Goal: Task Accomplishment & Management: Complete application form

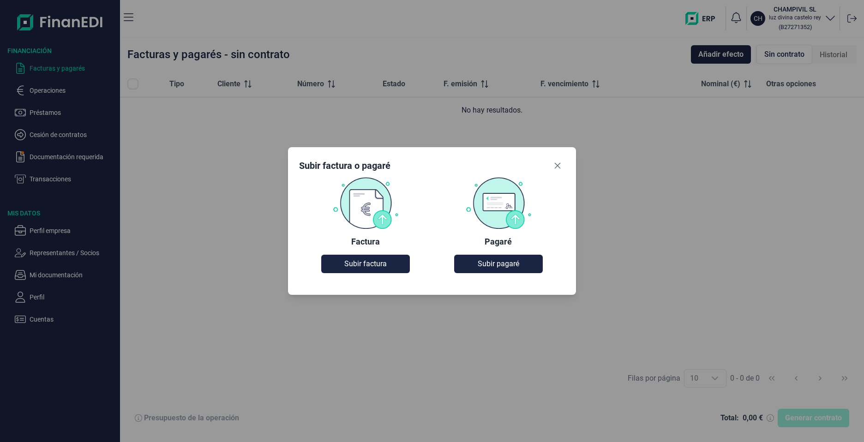
click at [503, 210] on img at bounding box center [498, 203] width 66 height 52
click at [502, 260] on span "Subir pagaré" at bounding box center [499, 264] width 42 height 11
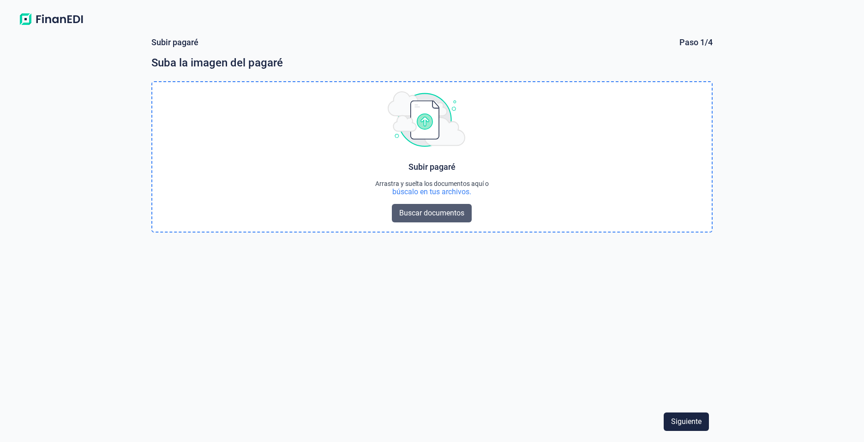
click at [421, 216] on span "Buscar documentos" at bounding box center [431, 213] width 65 height 11
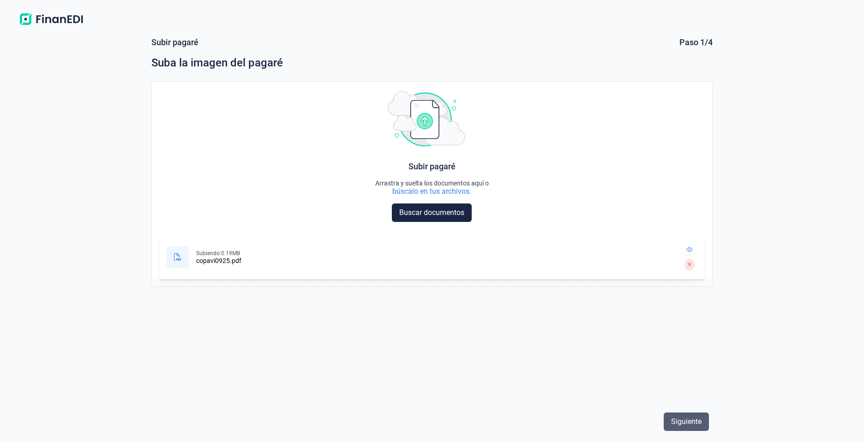
click at [686, 421] on span "Siguiente" at bounding box center [686, 421] width 30 height 11
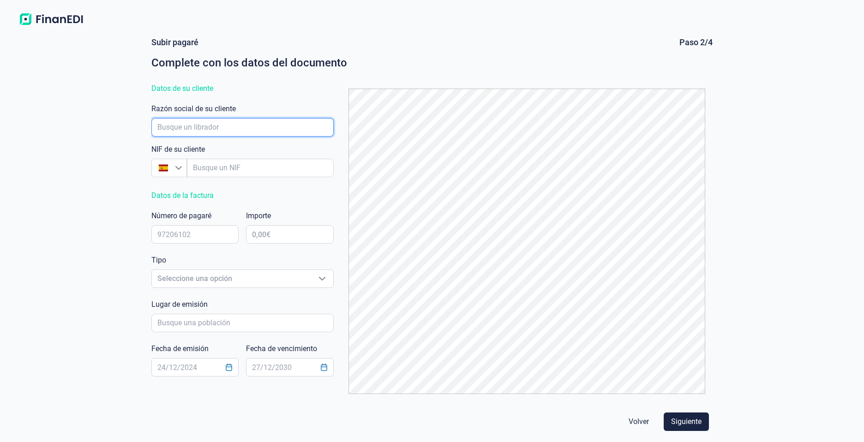
click at [204, 133] on input "empresaAutocomplete" at bounding box center [242, 127] width 182 height 18
type input "[PERSON_NAME] [PERSON_NAME] [PERSON_NAME]"
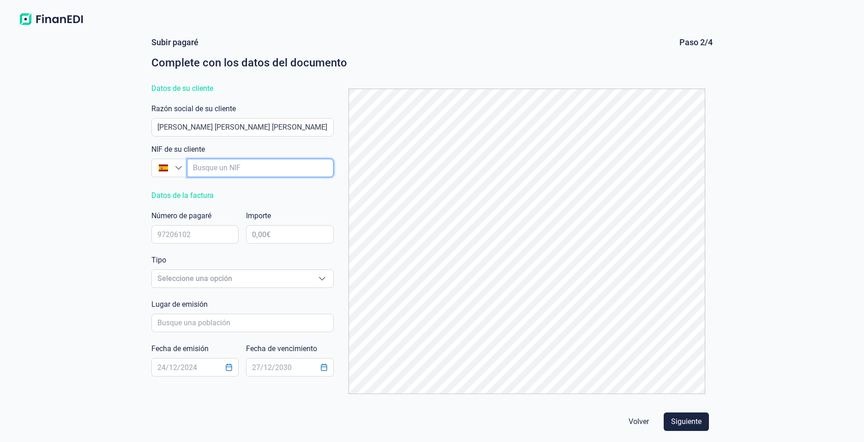
click at [213, 169] on input "empresaAutocomplete" at bounding box center [260, 168] width 146 height 18
type input "X"
type input "X1681088H"
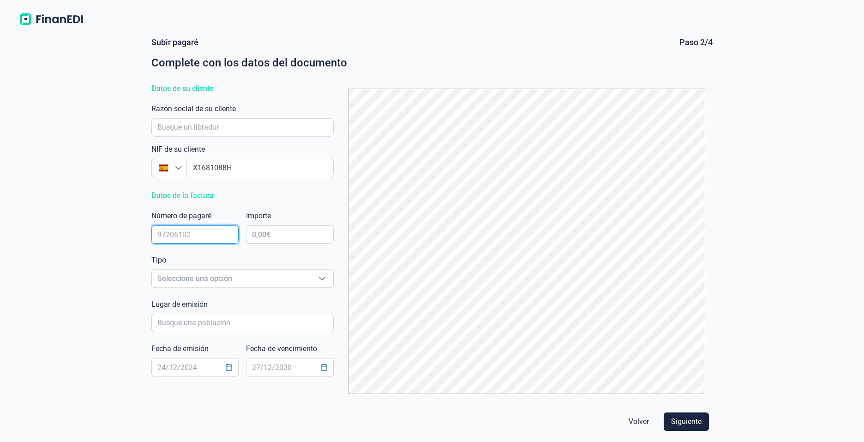
click at [217, 229] on input "text" at bounding box center [194, 234] width 87 height 18
type input "1511920"
type input "13.620,00 €"
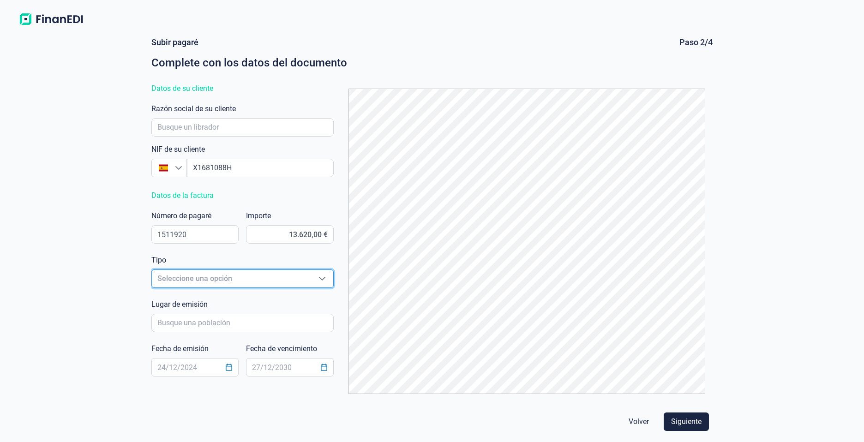
scroll to position [11, 6]
click at [314, 277] on div "Seleccione una opción" at bounding box center [322, 279] width 22 height 18
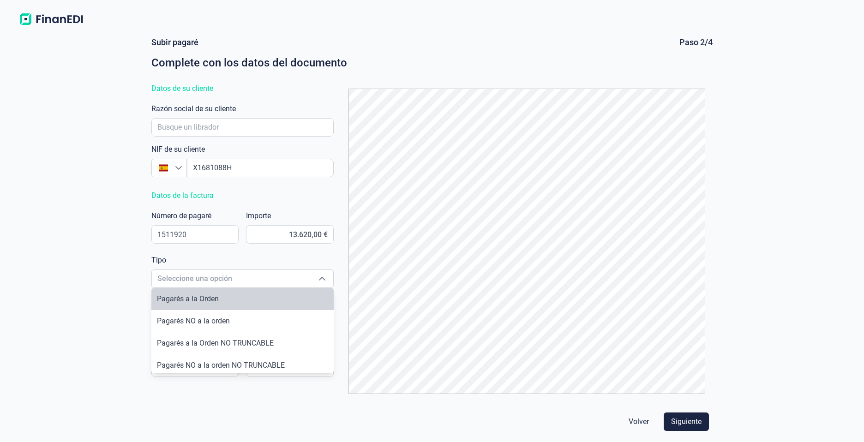
click at [344, 313] on div at bounding box center [527, 241] width 372 height 320
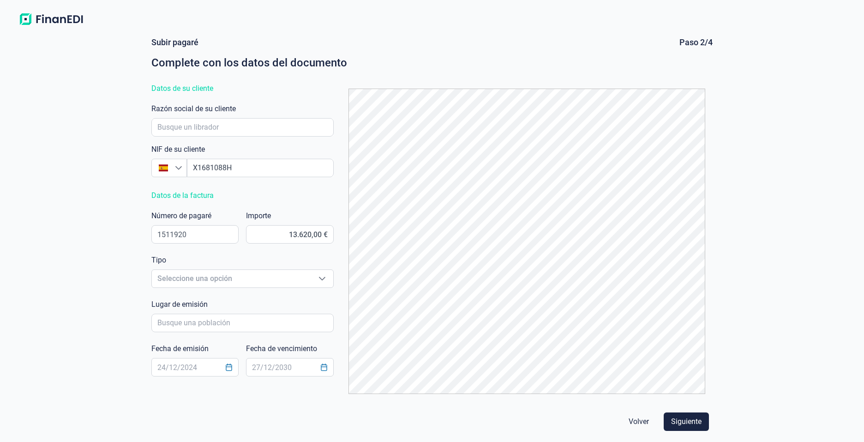
click at [447, 30] on form "[PERSON_NAME] Paso 2/4 Complete con los datos del documento Datos de su cliente…" at bounding box center [432, 236] width 576 height 413
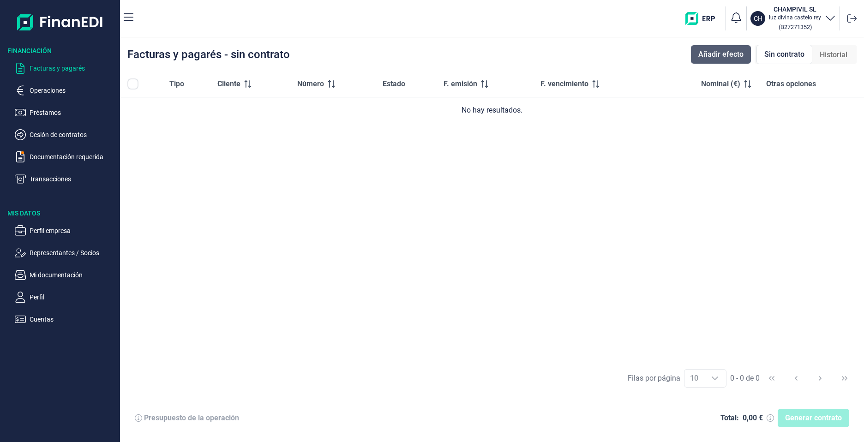
click at [702, 51] on span "Añadir efecto" at bounding box center [721, 54] width 45 height 11
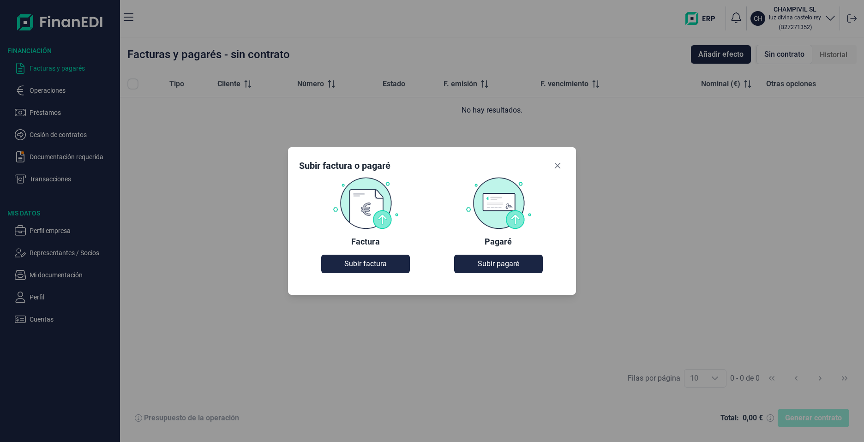
click at [508, 199] on img at bounding box center [498, 203] width 66 height 52
click at [497, 263] on span "Subir pagaré" at bounding box center [499, 264] width 42 height 11
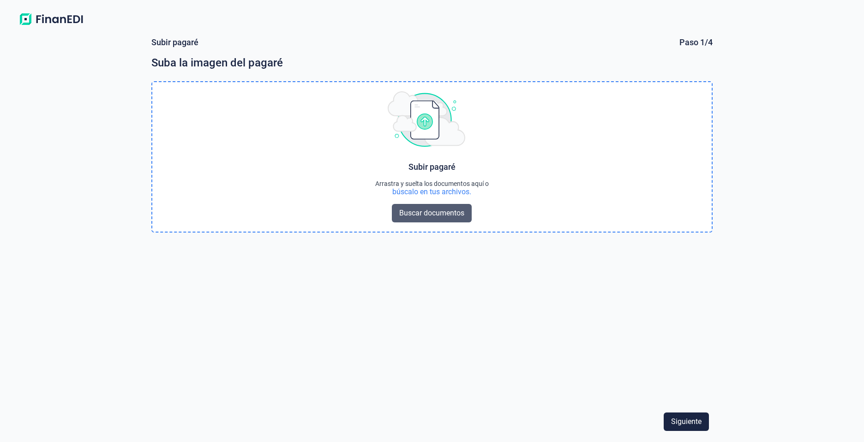
click at [415, 208] on span "Buscar documentos" at bounding box center [431, 213] width 65 height 11
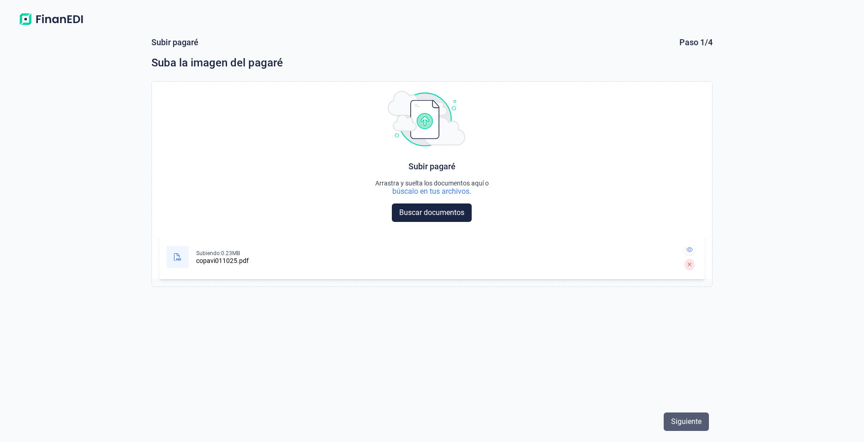
click at [675, 417] on span "Siguiente" at bounding box center [686, 421] width 30 height 11
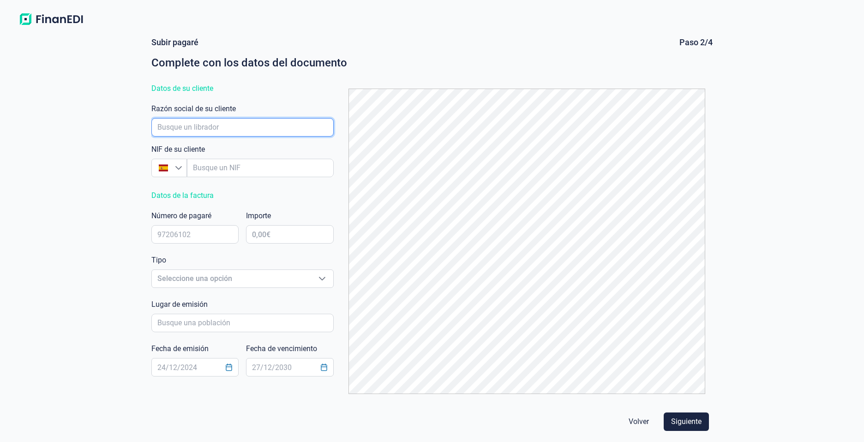
click at [173, 125] on input "empresaAutocomplete" at bounding box center [242, 127] width 182 height 18
type input "[PERSON_NAME] [PERSON_NAME] [PERSON_NAME]"
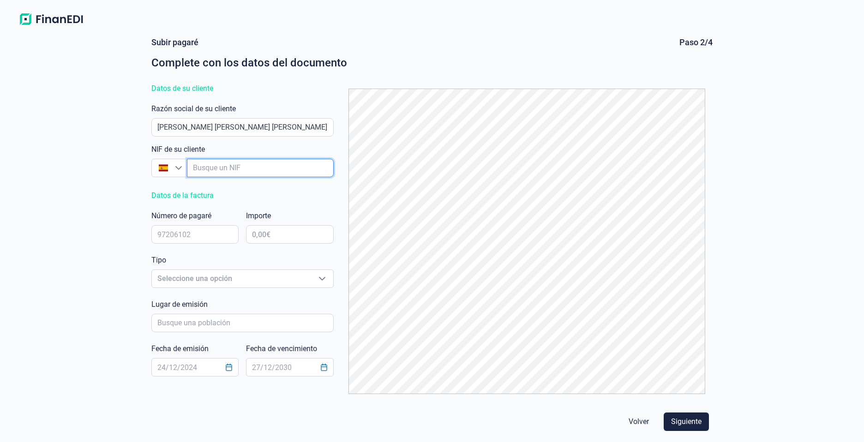
click at [211, 169] on input "empresaAutocomplete" at bounding box center [260, 168] width 146 height 18
type input "X"
type input "X1681088H"
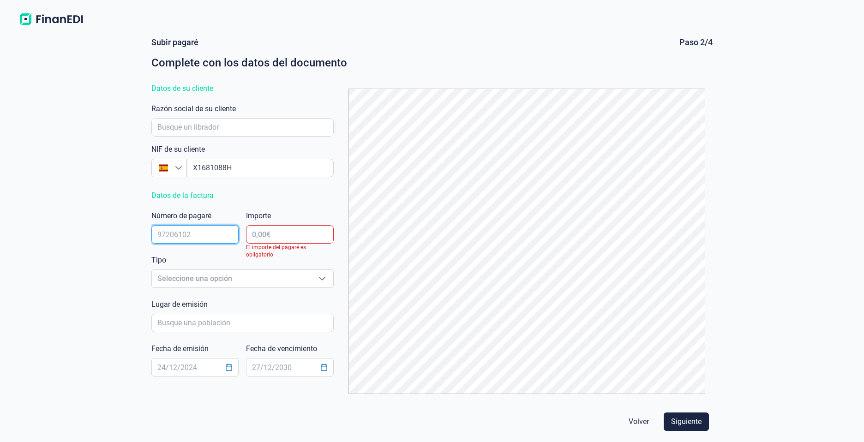
click at [179, 234] on input "text" at bounding box center [194, 234] width 87 height 18
type input "15119196"
type input "18.306,00 €"
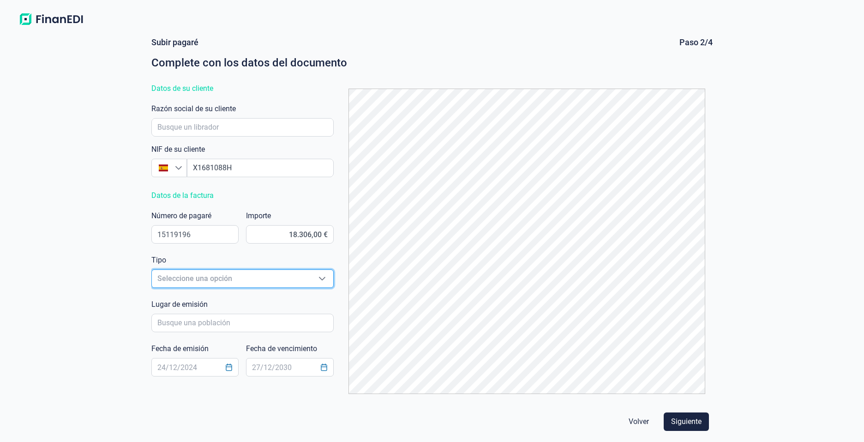
scroll to position [11, 6]
click at [324, 281] on icon "Seleccione una opción" at bounding box center [322, 278] width 7 height 7
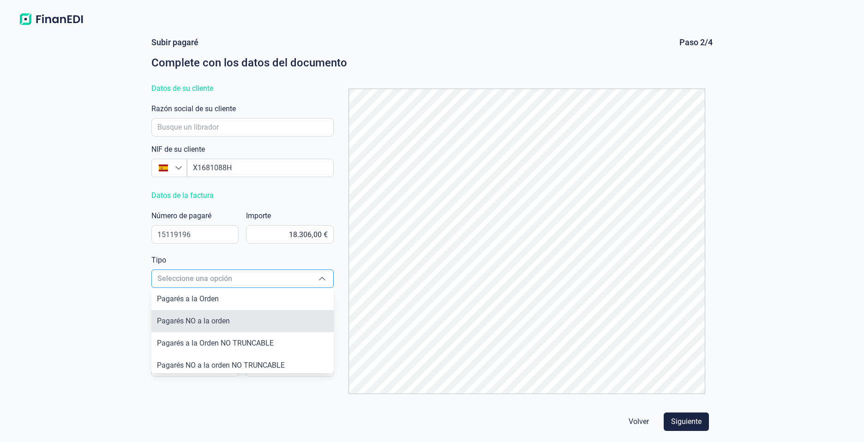
click at [252, 323] on li "Pagarés NO a la orden" at bounding box center [242, 321] width 182 height 22
type input "Pagarés NO a la orden"
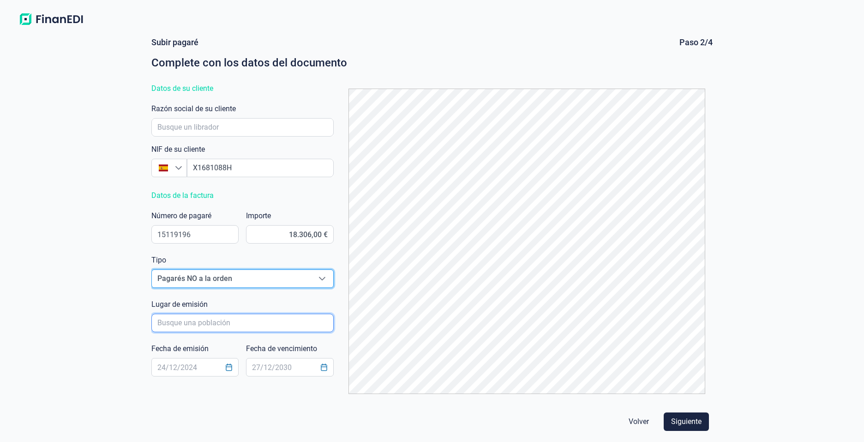
click at [216, 324] on input "poblacionAutocomplete" at bounding box center [242, 323] width 182 height 18
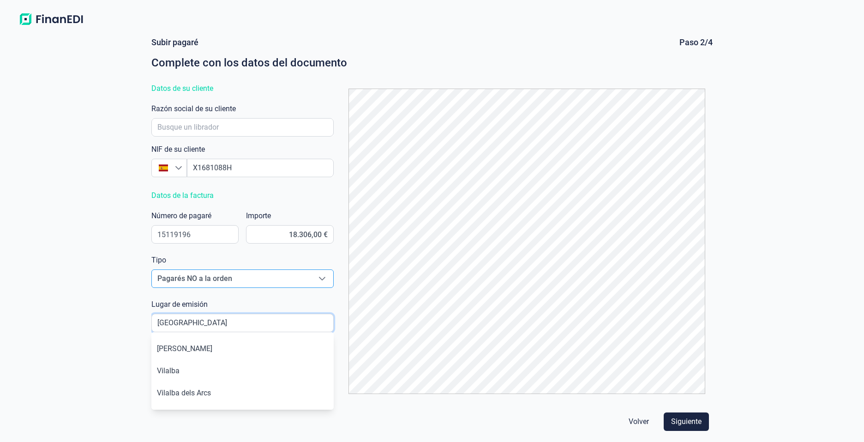
type input "[GEOGRAPHIC_DATA]"
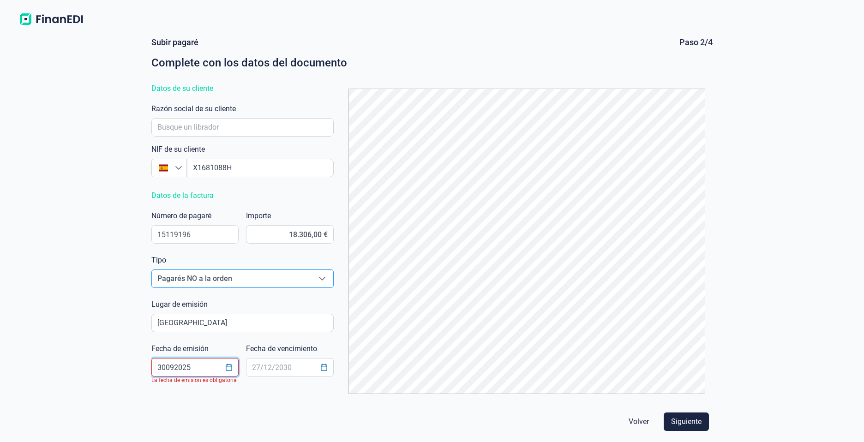
type input "30092025"
click at [229, 370] on icon "Choose Date" at bounding box center [228, 367] width 7 height 7
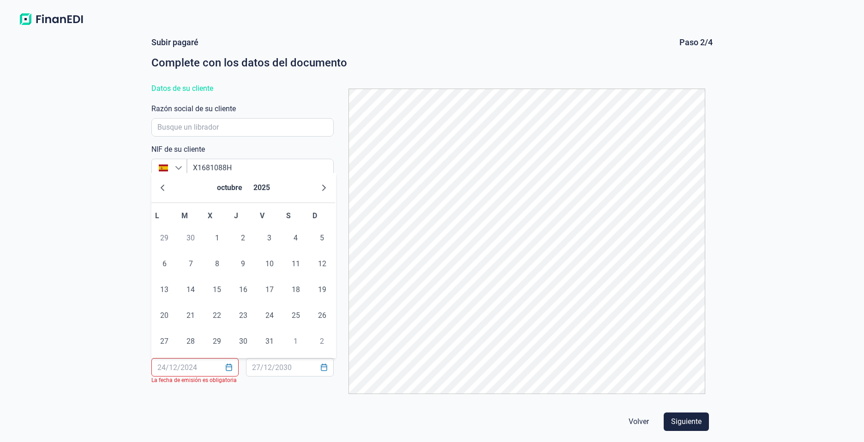
click at [188, 234] on span "30" at bounding box center [190, 238] width 18 height 18
click at [193, 241] on span "30" at bounding box center [190, 238] width 18 height 18
click at [163, 185] on icon "Previous Month" at bounding box center [162, 187] width 7 height 7
click at [187, 342] on span "30" at bounding box center [190, 341] width 18 height 18
type input "[DATE]"
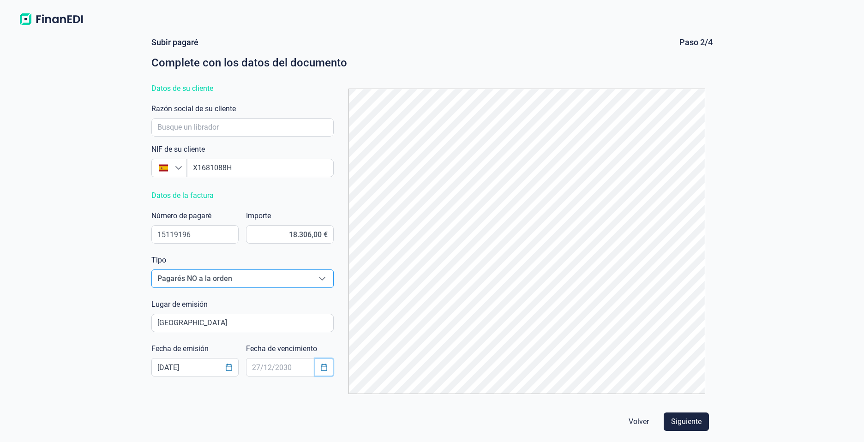
click at [322, 368] on icon "Choose Date" at bounding box center [323, 367] width 7 height 7
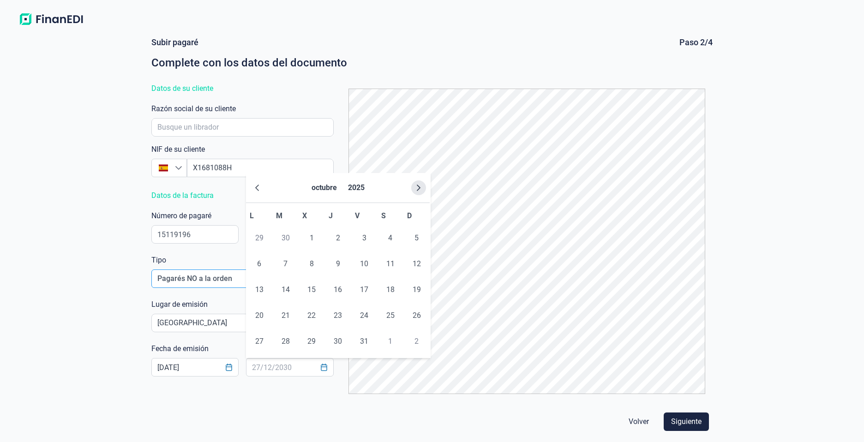
click at [413, 184] on button "Next Month" at bounding box center [418, 188] width 15 height 15
click at [415, 186] on button "Next Month" at bounding box center [418, 188] width 15 height 15
click at [338, 288] on span "15" at bounding box center [338, 290] width 18 height 18
type input "[DATE]"
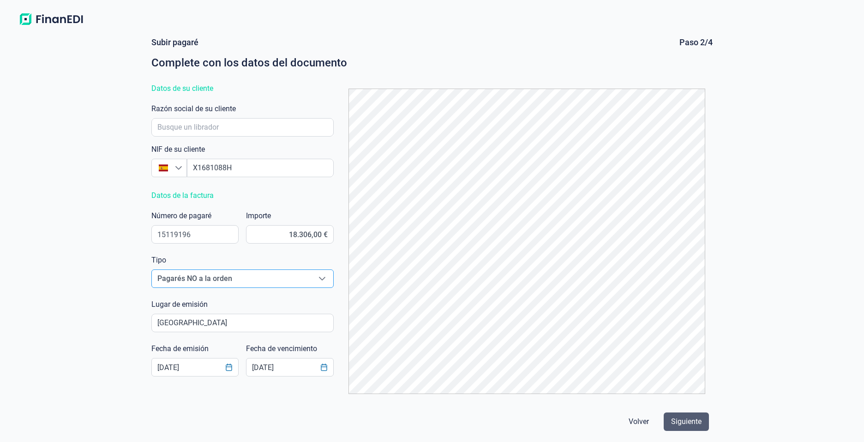
click at [699, 426] on span "Siguiente" at bounding box center [686, 421] width 30 height 11
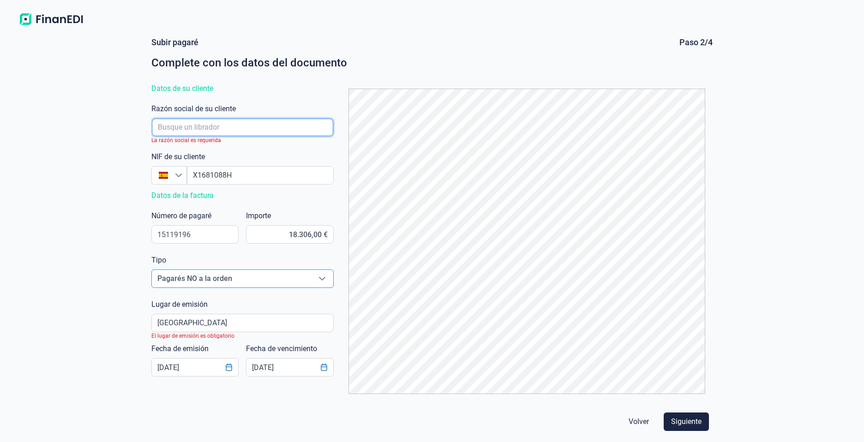
click at [204, 126] on input "empresaAutocomplete" at bounding box center [242, 128] width 181 height 18
type input "[PERSON_NAME] [PERSON_NAME] [PERSON_NAME]"
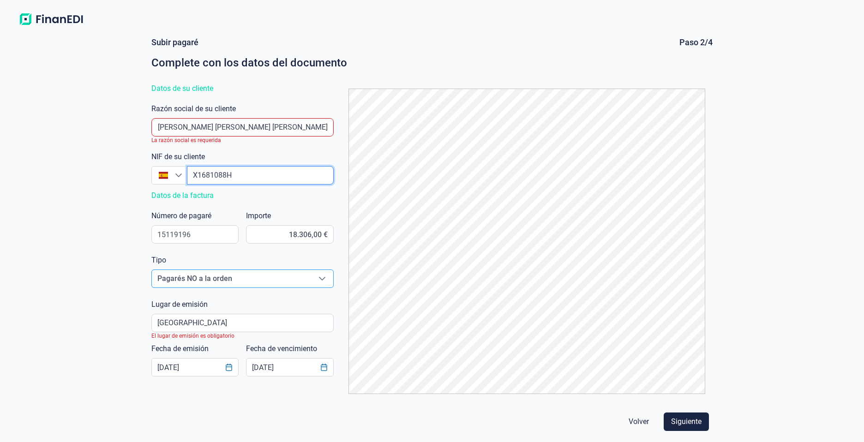
click at [290, 181] on input "empresaAutocomplete" at bounding box center [260, 175] width 146 height 18
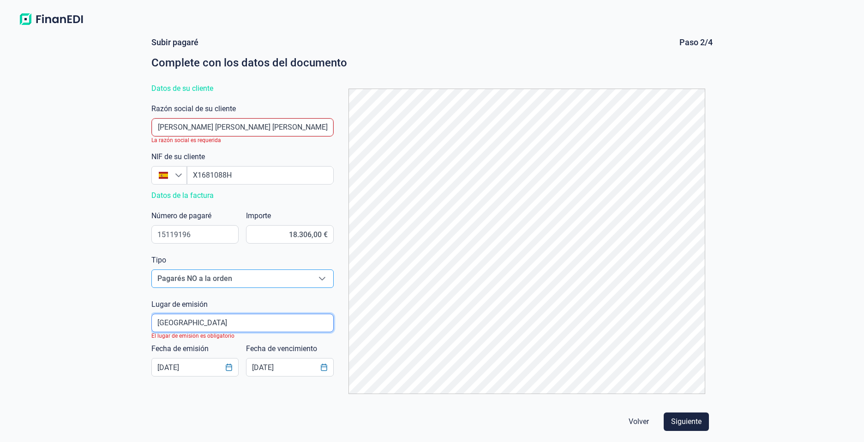
click at [223, 324] on input "poblacionAutocomplete" at bounding box center [242, 323] width 182 height 18
click at [687, 417] on span "Siguiente" at bounding box center [686, 421] width 30 height 11
click at [209, 326] on input "poblacionAutocomplete" at bounding box center [242, 323] width 182 height 18
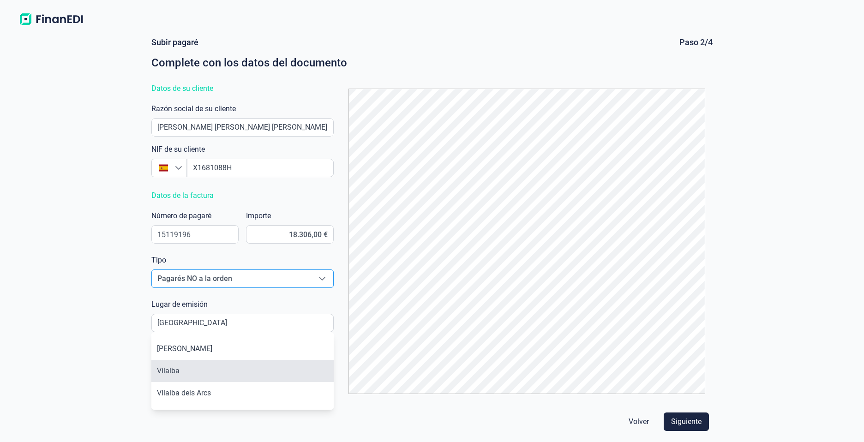
click at [176, 368] on li "Vilalba" at bounding box center [242, 371] width 182 height 22
type input "Vilalba"
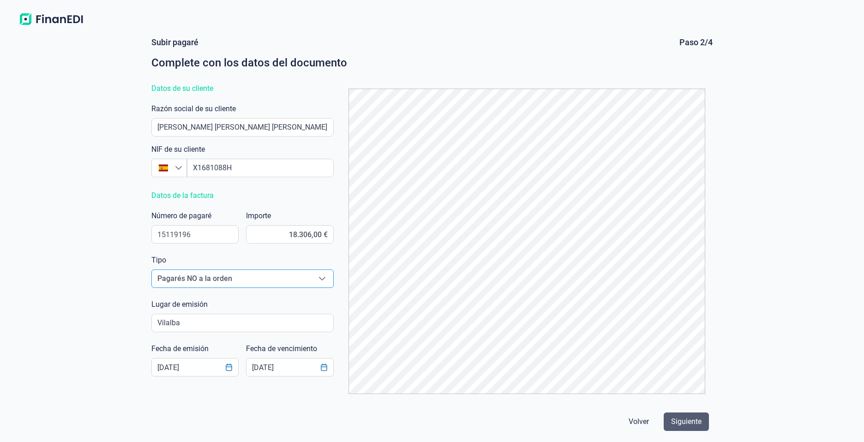
click at [680, 421] on span "Siguiente" at bounding box center [686, 421] width 30 height 11
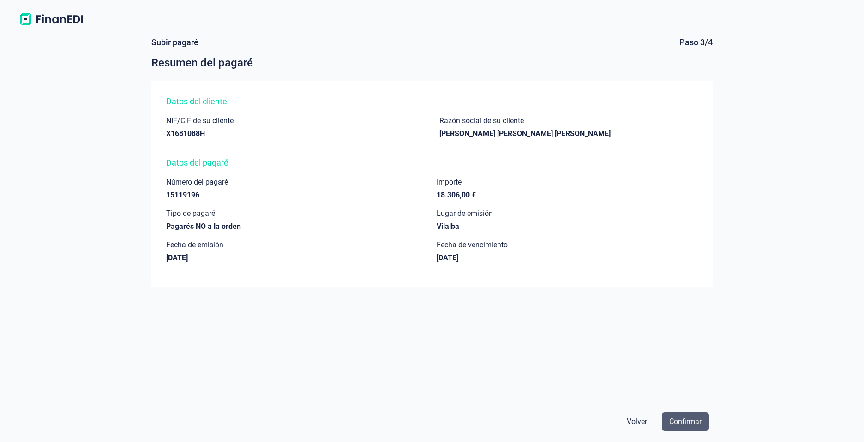
click at [684, 423] on span "Confirmar" at bounding box center [686, 421] width 32 height 11
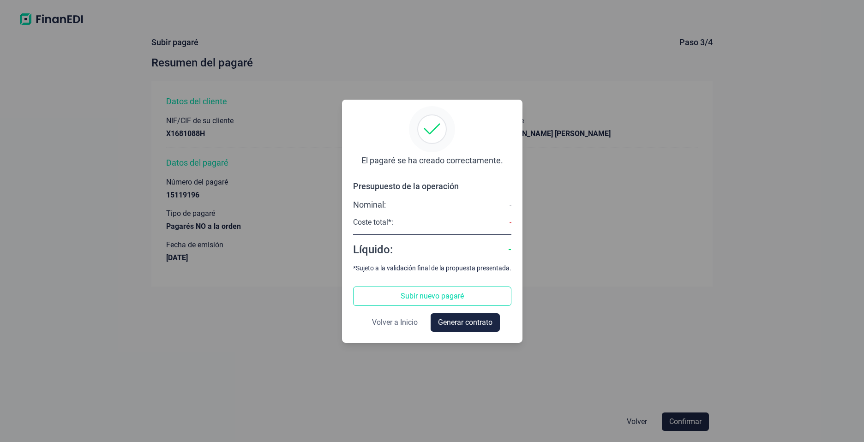
click at [400, 319] on span "Volver a Inicio" at bounding box center [395, 322] width 46 height 11
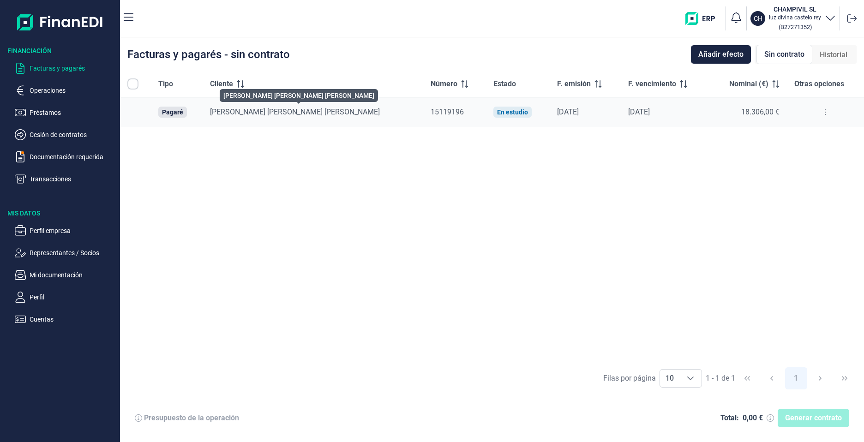
click at [284, 115] on span "[PERSON_NAME] [PERSON_NAME] [PERSON_NAME]" at bounding box center [295, 112] width 170 height 9
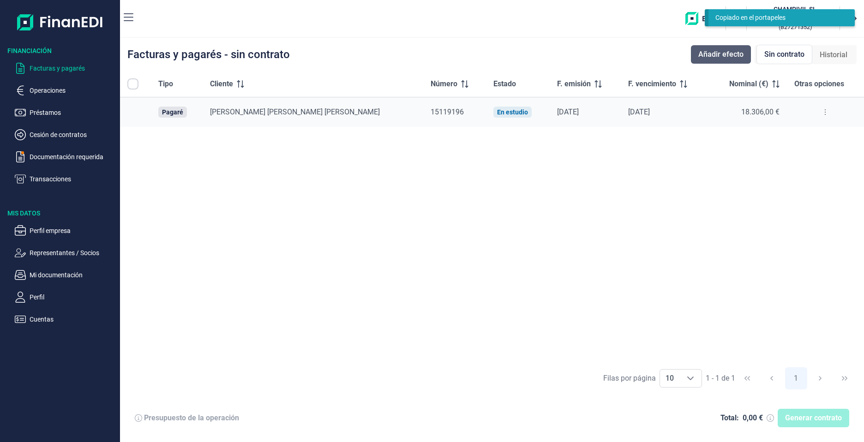
click at [745, 53] on button "Añadir efecto" at bounding box center [721, 54] width 60 height 18
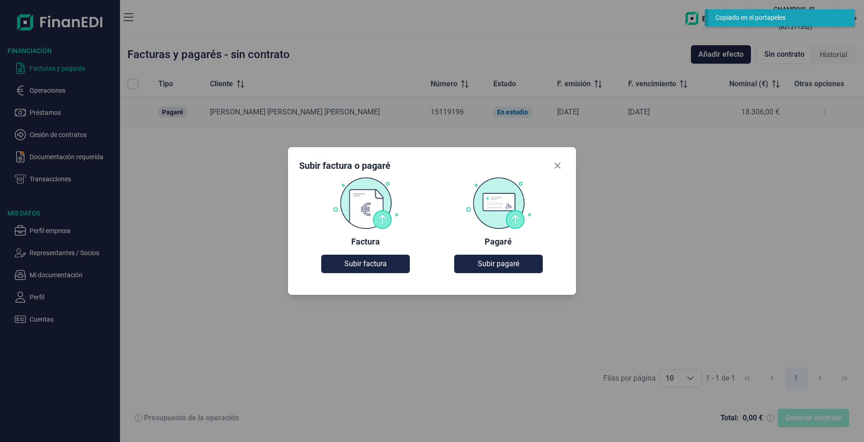
click at [368, 215] on img at bounding box center [365, 203] width 66 height 52
click at [357, 267] on span "Subir factura" at bounding box center [365, 264] width 42 height 11
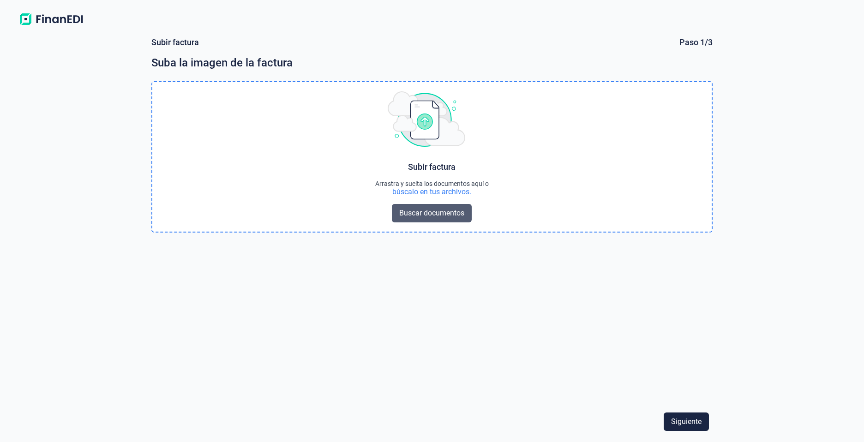
click at [415, 215] on span "Buscar documentos" at bounding box center [431, 213] width 65 height 11
click at [436, 211] on span "Buscar documentos" at bounding box center [431, 213] width 65 height 11
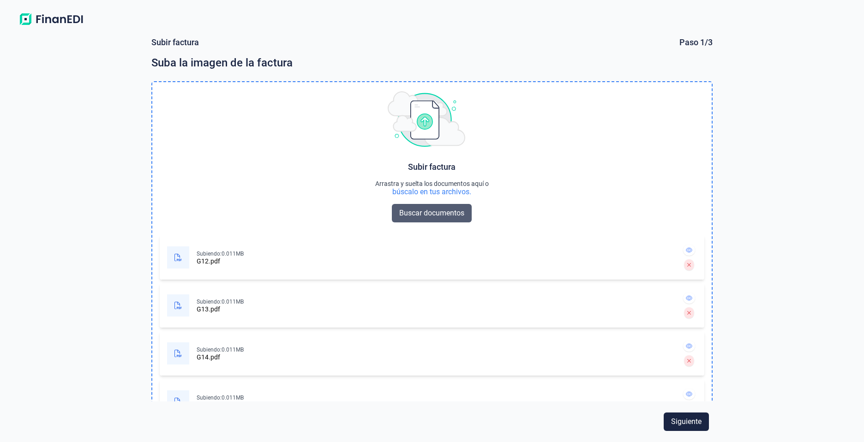
click at [433, 213] on span "Buscar documentos" at bounding box center [431, 213] width 65 height 11
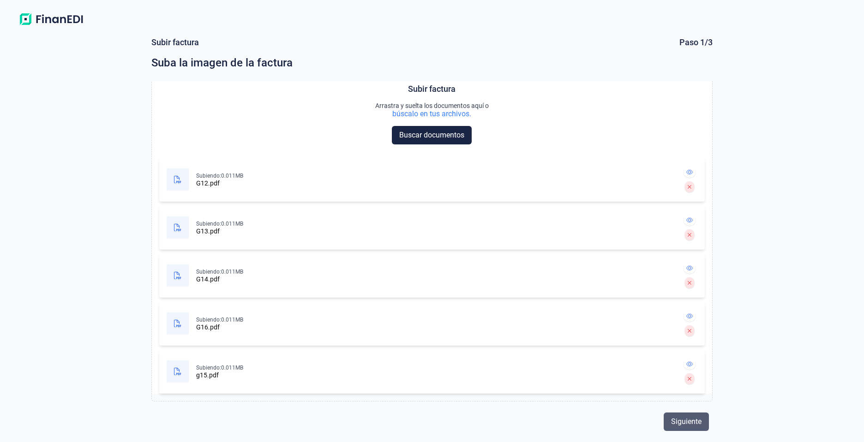
scroll to position [78, 0]
click at [684, 423] on span "Siguiente" at bounding box center [686, 421] width 30 height 11
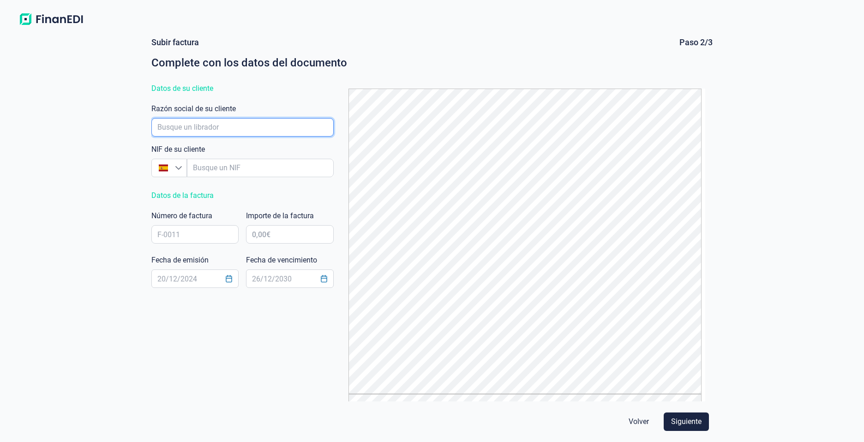
click at [191, 134] on input "empresaAutocomplete" at bounding box center [242, 127] width 182 height 18
type input "GADISA RETAIL S. L."
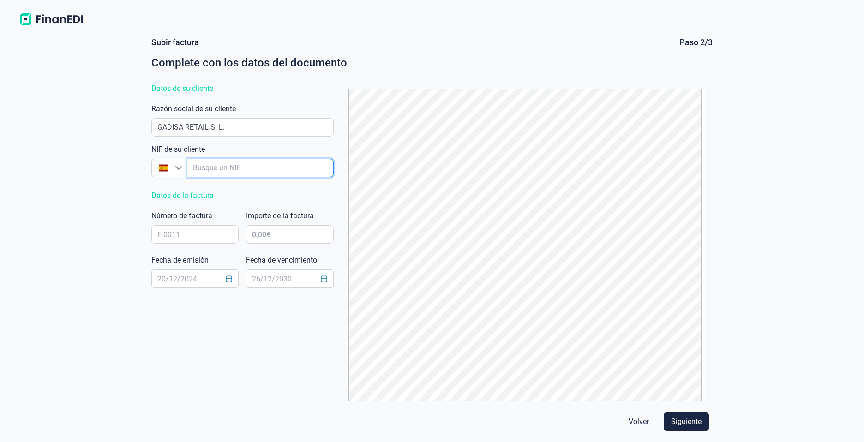
click at [224, 175] on input "empresaAutocomplete" at bounding box center [260, 168] width 146 height 18
type input "B"
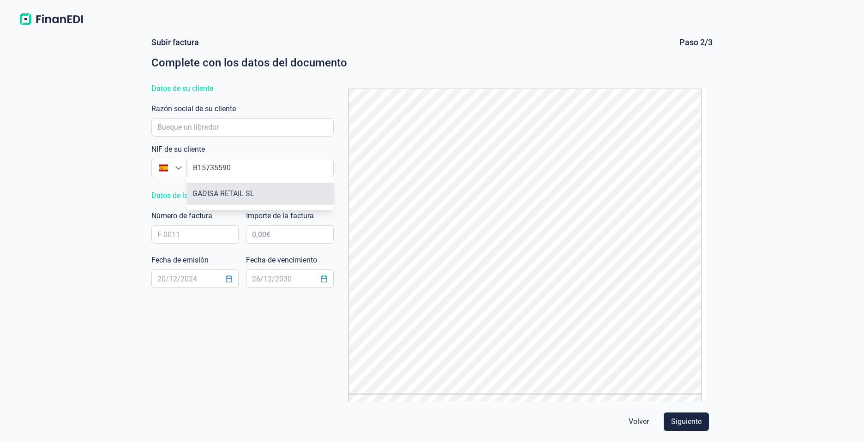
click at [235, 193] on li "GADISA RETAIL SL" at bounding box center [260, 194] width 146 height 22
type input "B15735590"
type input "GADISA RETAIL SL"
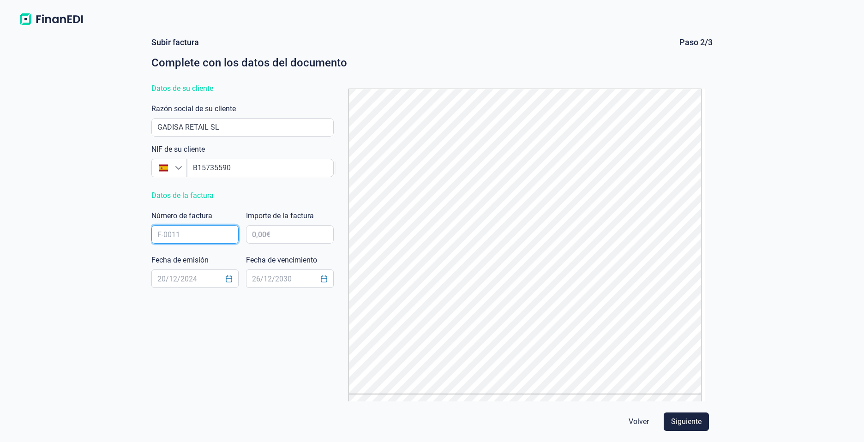
click at [192, 236] on input "text" at bounding box center [194, 234] width 87 height 18
click at [687, 424] on span "Siguiente" at bounding box center [686, 421] width 30 height 11
click at [184, 238] on input "text" at bounding box center [194, 234] width 87 height 18
type input "g12 13 14 15 16"
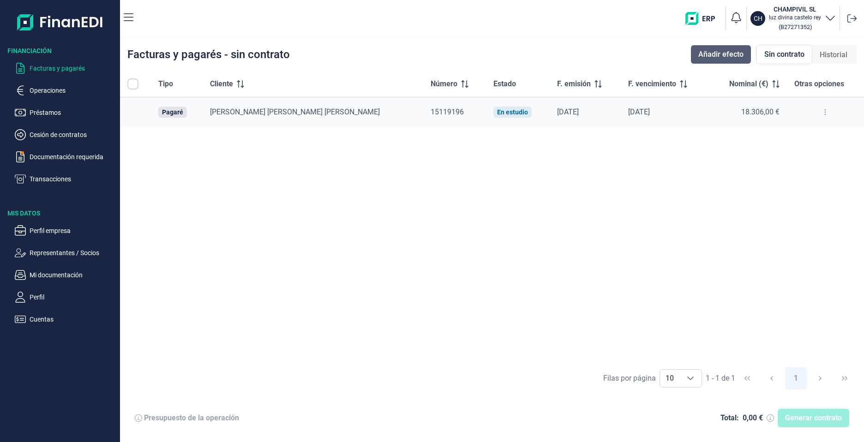
click at [716, 56] on span "Añadir efecto" at bounding box center [721, 54] width 45 height 11
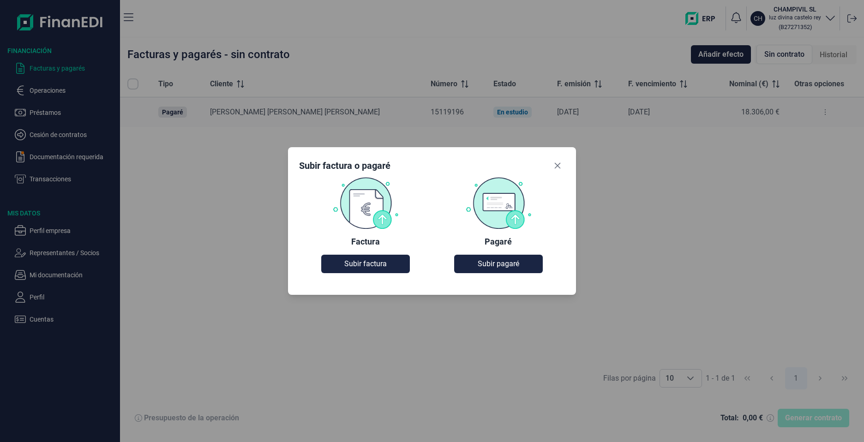
click at [363, 212] on img at bounding box center [365, 203] width 66 height 52
click at [362, 268] on span "Subir factura" at bounding box center [365, 264] width 42 height 11
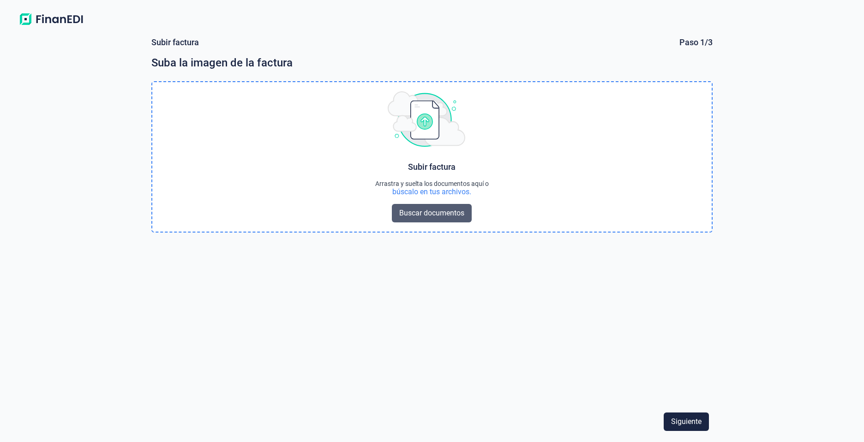
click at [434, 209] on span "Buscar documentos" at bounding box center [431, 213] width 65 height 11
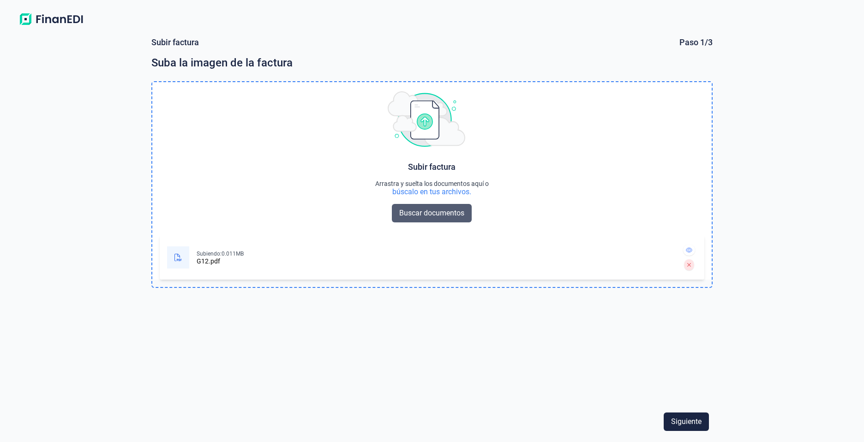
click at [452, 214] on span "Buscar documentos" at bounding box center [431, 213] width 65 height 11
click at [678, 421] on span "Siguiente" at bounding box center [686, 421] width 30 height 11
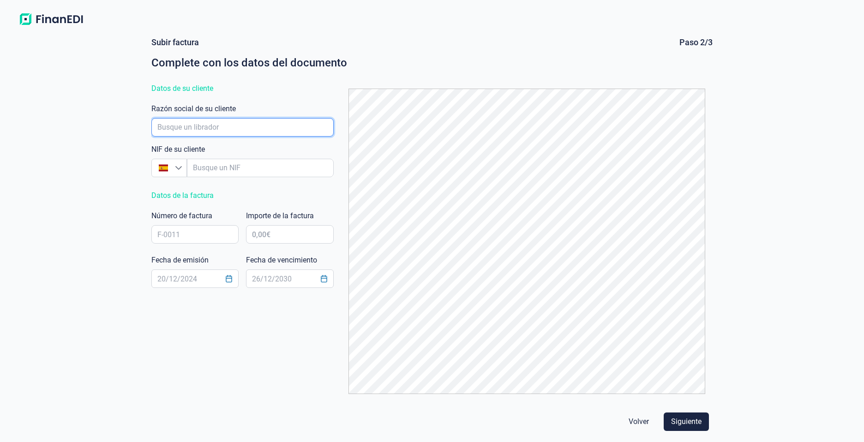
click at [241, 130] on input "empresaAutocomplete" at bounding box center [242, 127] width 182 height 18
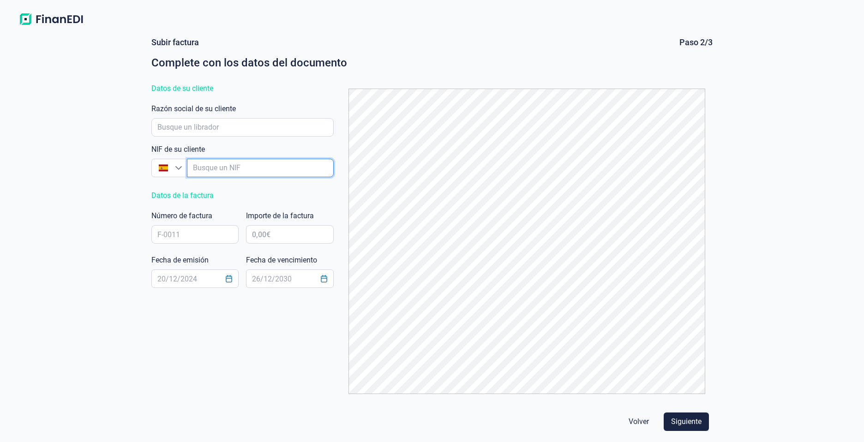
click at [233, 167] on input "empresaAutocomplete" at bounding box center [260, 168] width 146 height 18
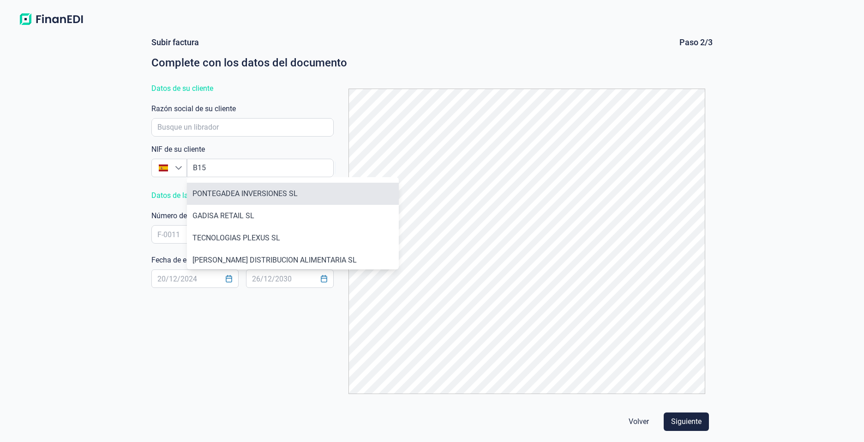
click at [237, 202] on li "PONTEGADEA INVERSIONES SL" at bounding box center [293, 194] width 212 height 22
type input "B15792286"
type input "PONTEGADEA INVERSIONES SL"
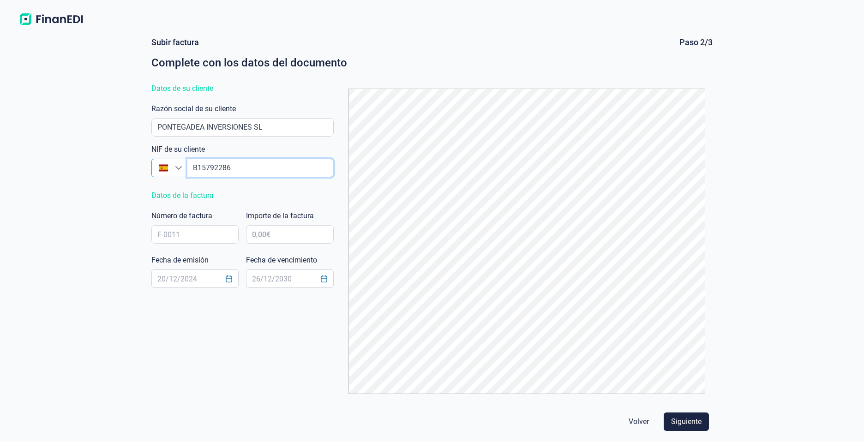
drag, startPoint x: 248, startPoint y: 162, endPoint x: 176, endPoint y: 168, distance: 72.7
click at [179, 168] on div "[GEOGRAPHIC_DATA]" at bounding box center [242, 168] width 182 height 18
type input "b"
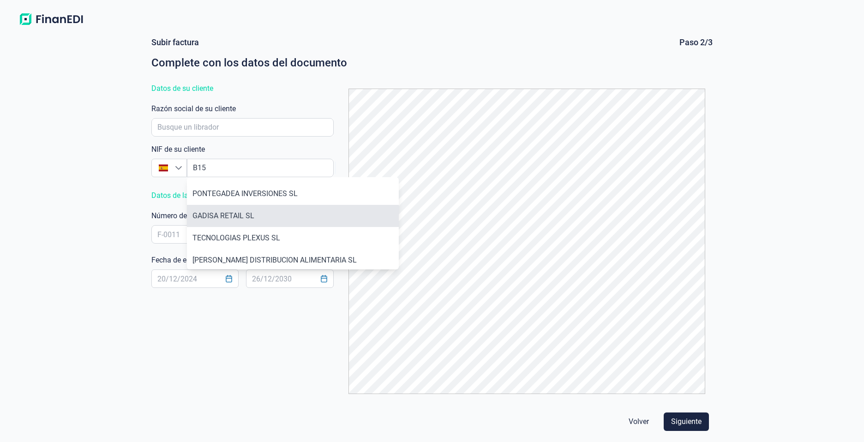
click at [223, 217] on li "GADISA RETAIL SL" at bounding box center [293, 216] width 212 height 22
type input "B15735590"
type input "GADISA RETAIL SL"
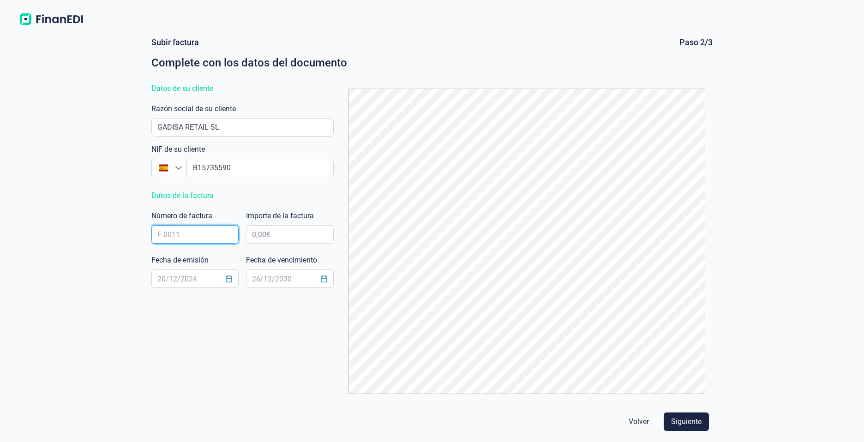
click at [206, 235] on input "text" at bounding box center [194, 234] width 87 height 18
type input "G12"
type input "6.969,60 €"
click at [172, 284] on input "text" at bounding box center [194, 279] width 87 height 18
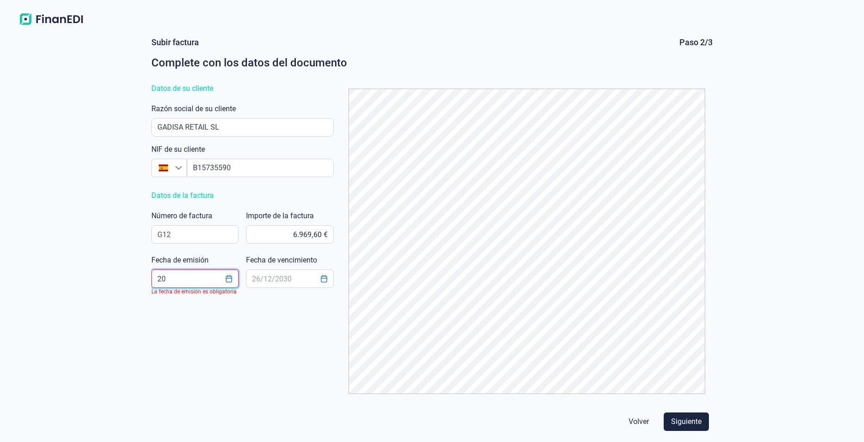
type input "2"
type input "[DATE]"
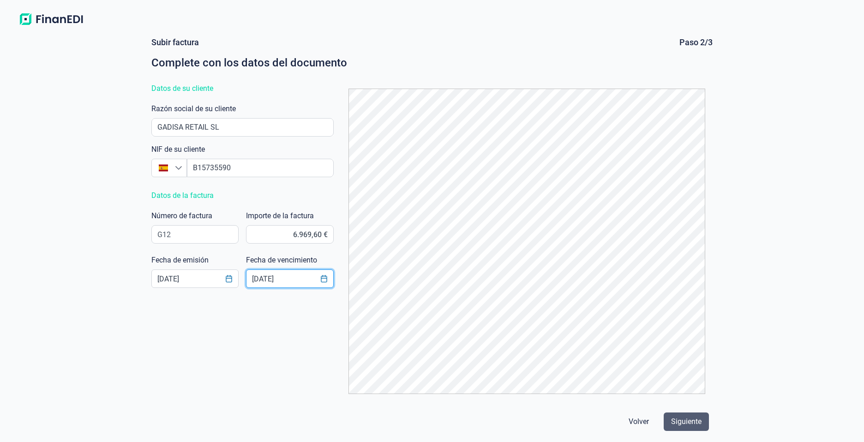
type input "[DATE]"
click at [682, 426] on span "Siguiente" at bounding box center [686, 421] width 30 height 11
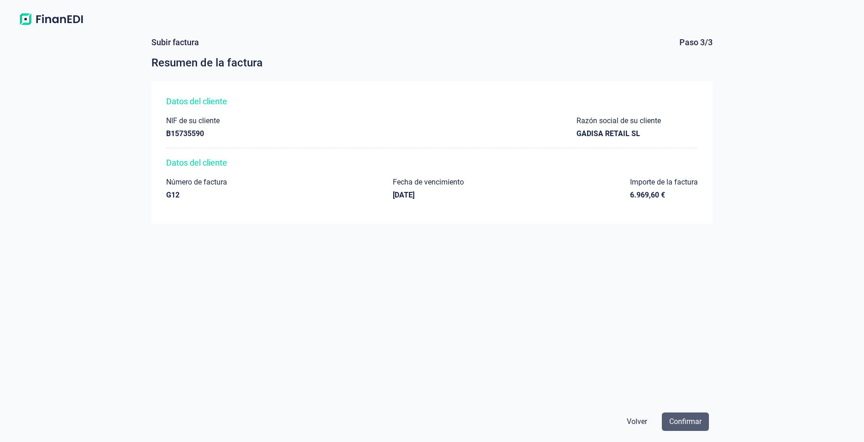
click at [686, 423] on span "Confirmar" at bounding box center [686, 421] width 32 height 11
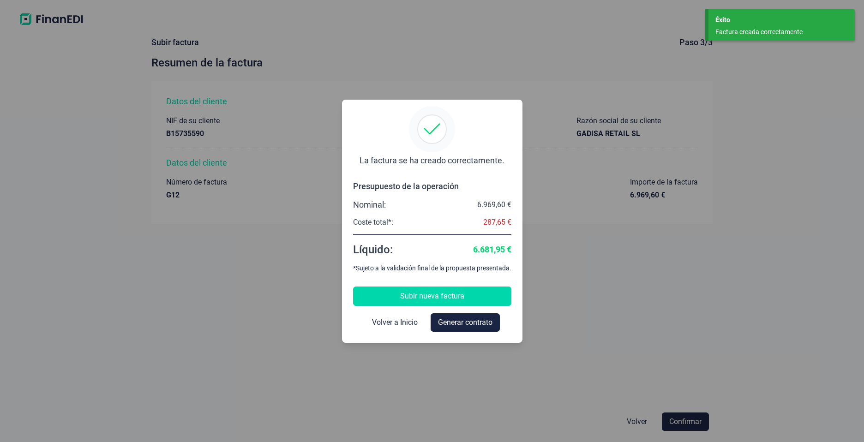
click at [437, 298] on span "Subir nueva factura" at bounding box center [432, 296] width 64 height 11
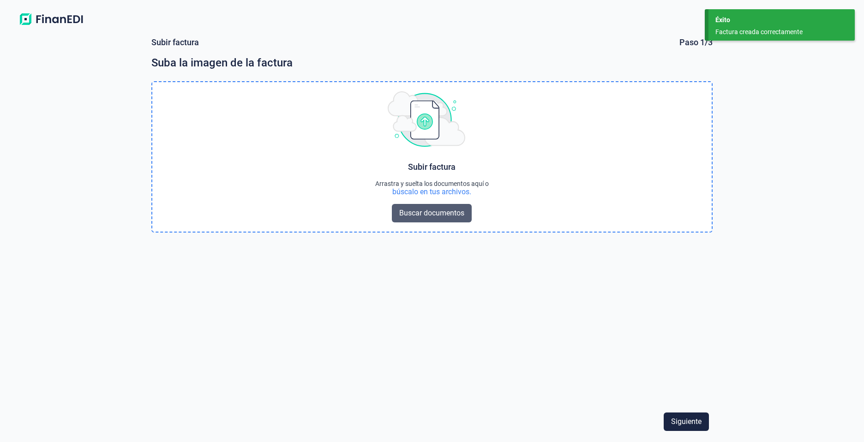
click at [429, 217] on span "Buscar documentos" at bounding box center [431, 213] width 65 height 11
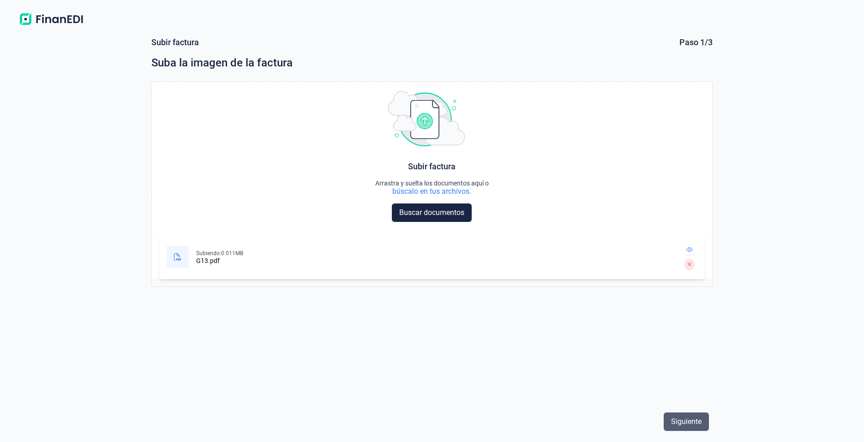
click at [683, 421] on span "Siguiente" at bounding box center [686, 421] width 30 height 11
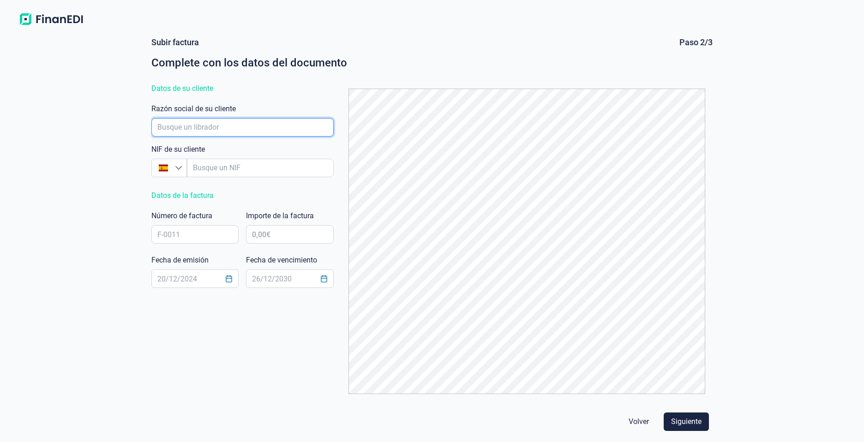
click at [229, 127] on input "empresaAutocomplete" at bounding box center [242, 127] width 182 height 18
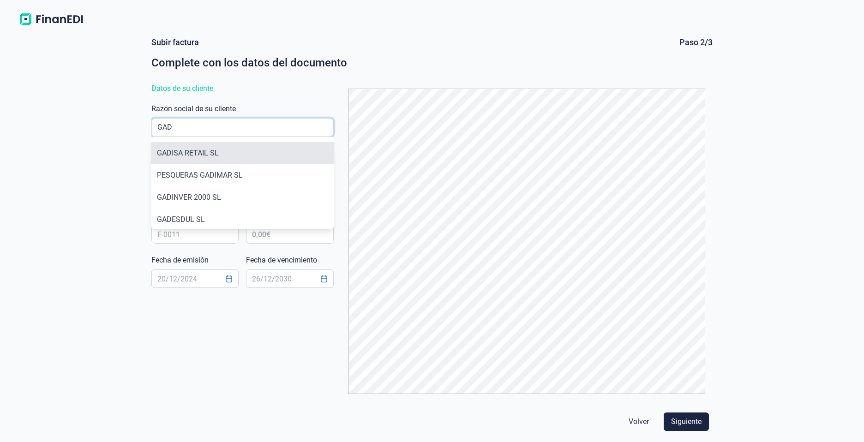
type input "GAD"
click at [202, 157] on li "GADISA RETAIL SL" at bounding box center [242, 153] width 182 height 22
type input "B15735590"
type input "GADISA RETAIL SL"
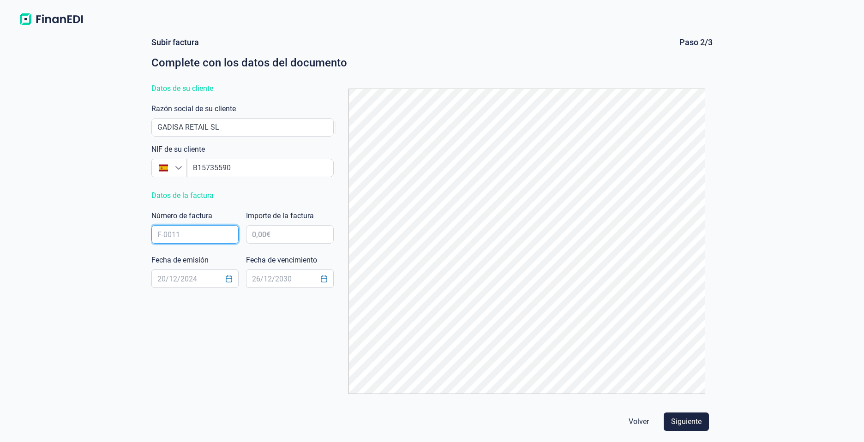
click at [204, 241] on input "text" at bounding box center [194, 234] width 87 height 18
type input "G13"
type input "5.181,00 €"
click at [197, 275] on input "text" at bounding box center [194, 279] width 87 height 18
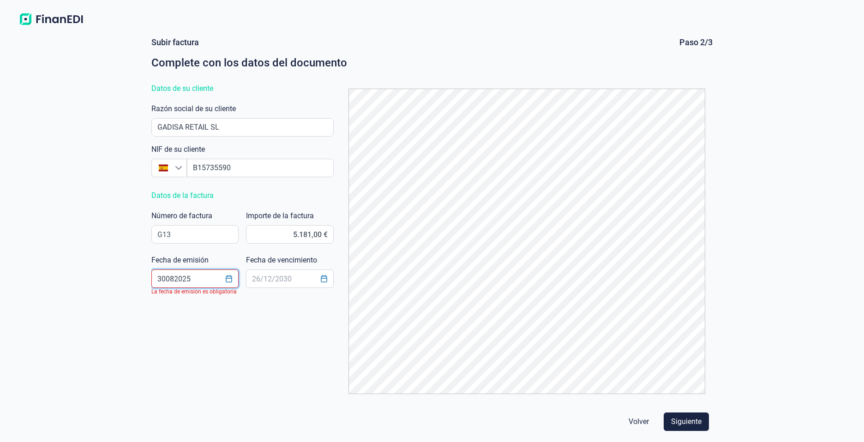
type input "30082025"
type input "23"
click at [173, 279] on input "text" at bounding box center [194, 279] width 87 height 18
type input "[DATE]"
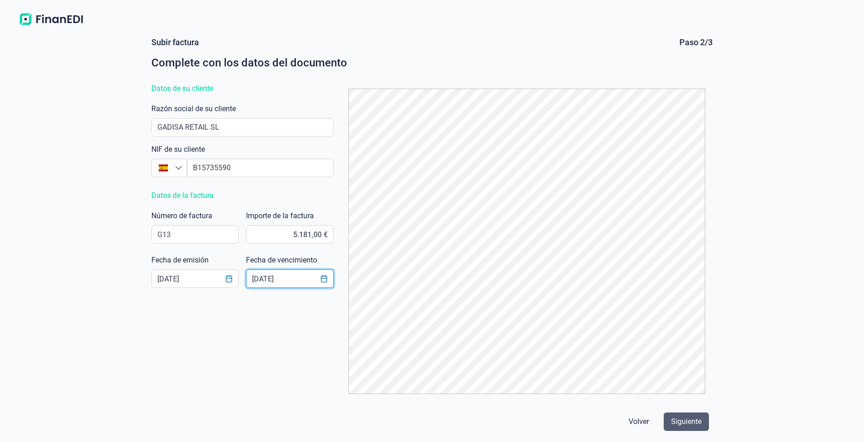
type input "[DATE]"
click at [669, 427] on button "Siguiente" at bounding box center [686, 422] width 45 height 18
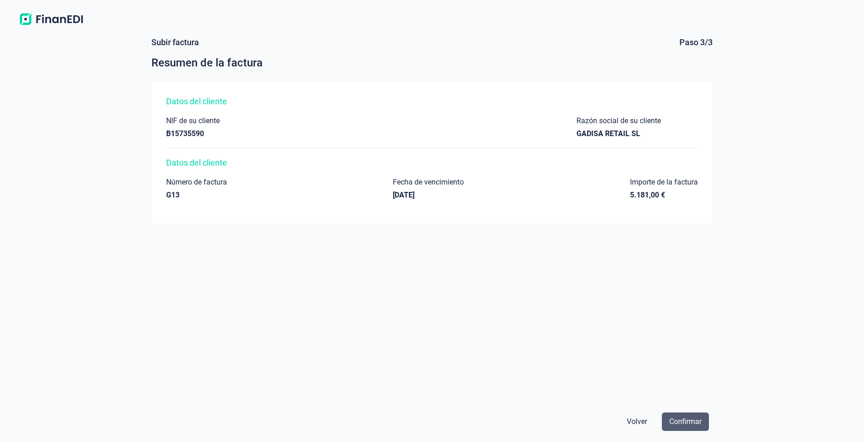
click at [682, 427] on span "Confirmar" at bounding box center [686, 421] width 32 height 11
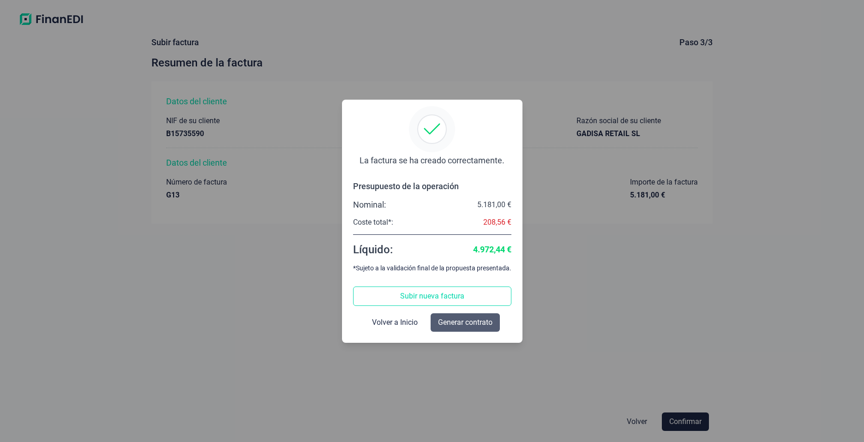
click at [457, 322] on span "Generar contrato" at bounding box center [465, 322] width 54 height 11
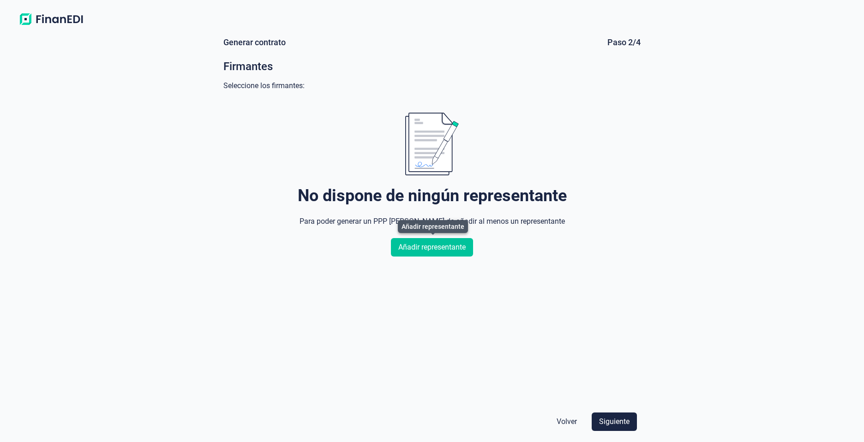
click at [435, 249] on span "Añadir representante" at bounding box center [431, 247] width 67 height 11
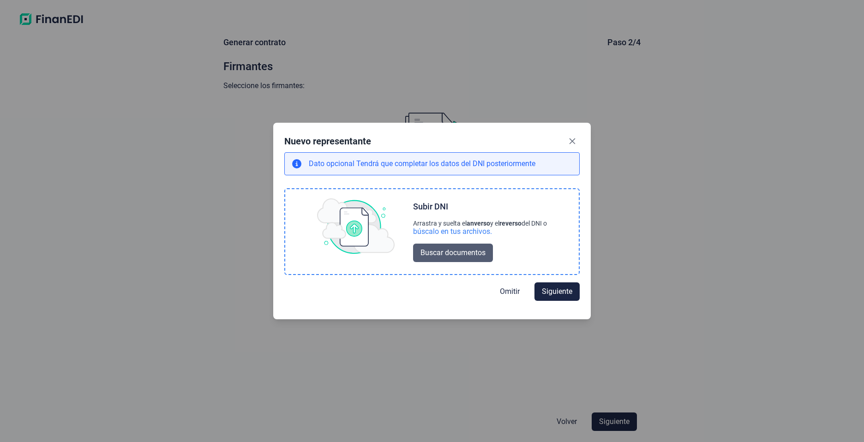
click at [450, 250] on span "Buscar documentos" at bounding box center [453, 252] width 65 height 11
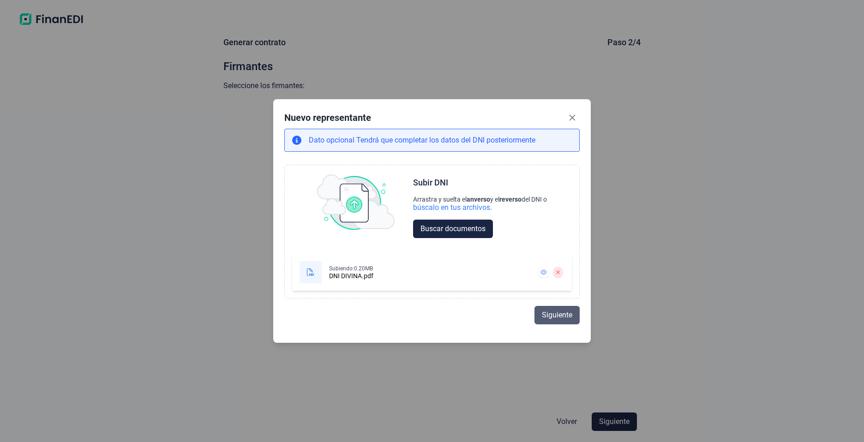
click at [558, 313] on span "Siguiente" at bounding box center [557, 315] width 30 height 11
select select "ES"
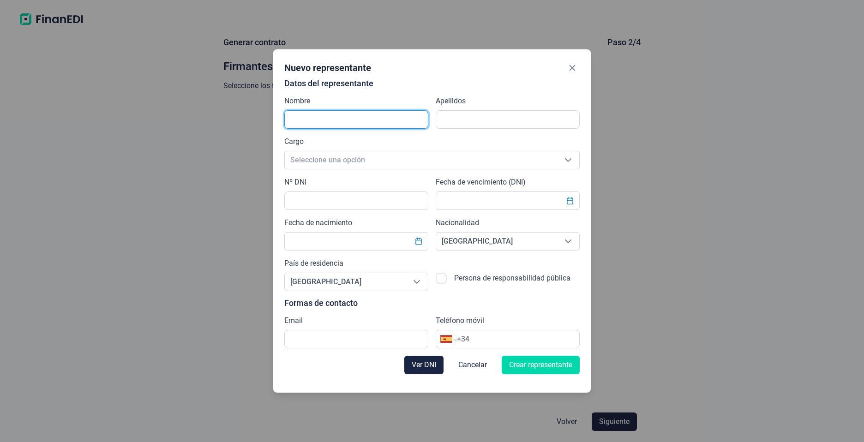
click at [375, 118] on input "text" at bounding box center [356, 119] width 144 height 18
type input "LUZ DIVINA"
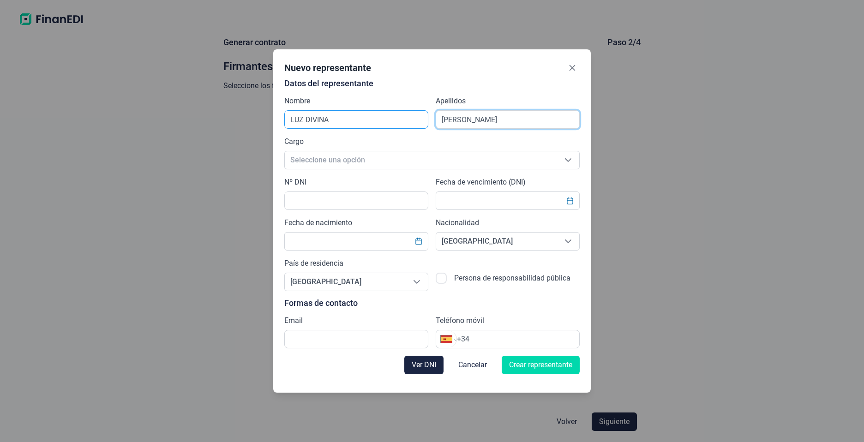
type input "[PERSON_NAME]"
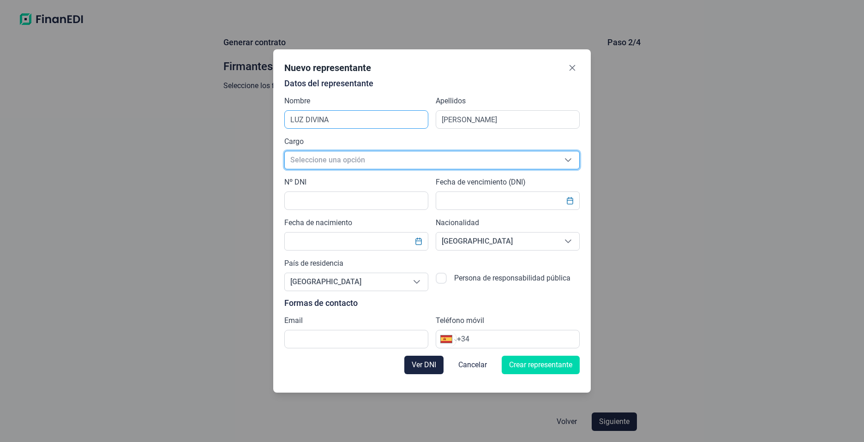
scroll to position [11, 6]
click at [573, 159] on div "Seleccione una opción" at bounding box center [568, 160] width 22 height 18
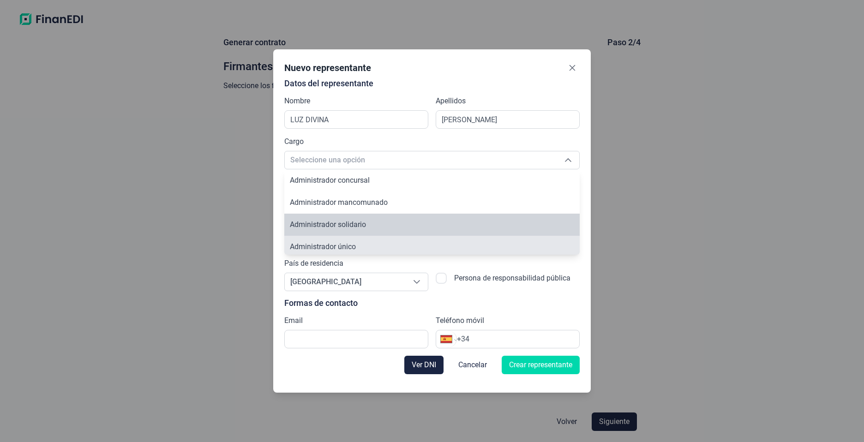
scroll to position [3, 0]
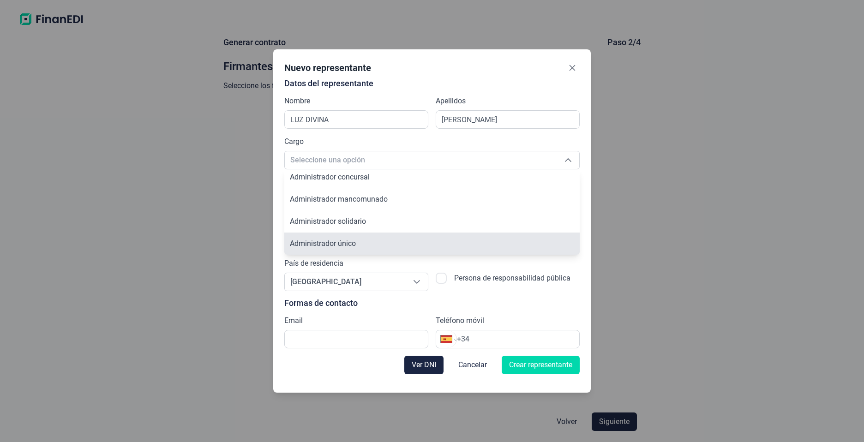
click at [345, 247] on span "Administrador único" at bounding box center [323, 243] width 66 height 9
type input "Administrador único"
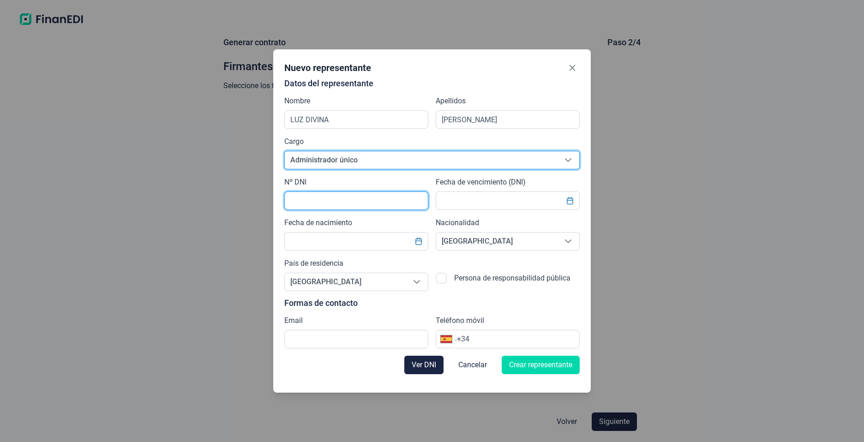
click at [350, 197] on input "text" at bounding box center [356, 201] width 144 height 18
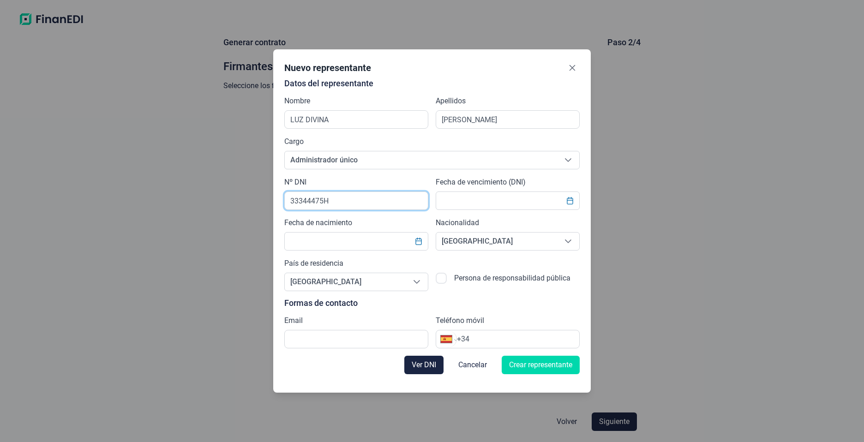
type input "33344475H"
type input "[DATE]"
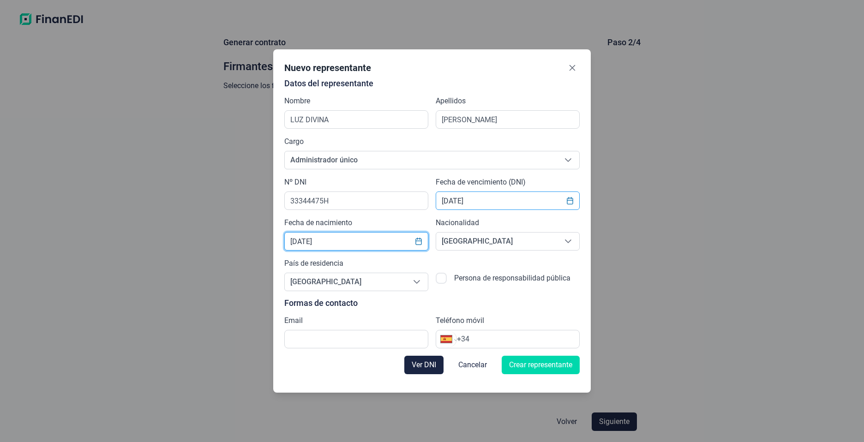
type input "[DATE]"
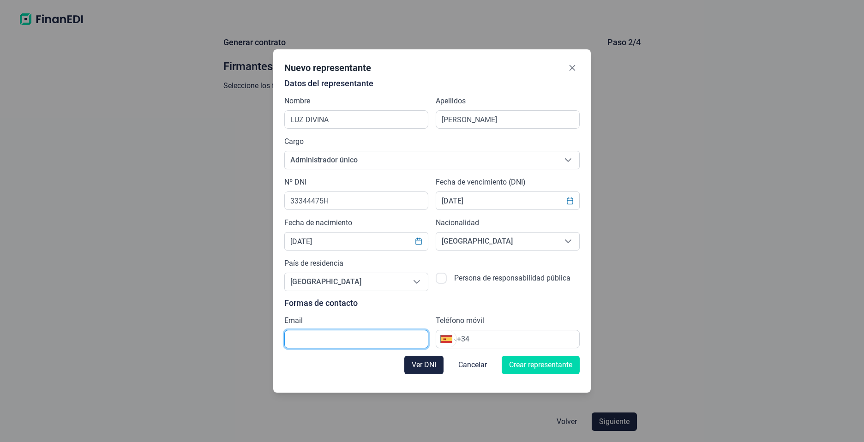
click at [310, 335] on input "text" at bounding box center [356, 339] width 144 height 18
type input "[EMAIL_ADDRESS][DOMAIN_NAME]"
type input "[PHONE_NUMBER]"
click at [528, 345] on div "Internacional [GEOGRAPHIC_DATA] [GEOGRAPHIC_DATA] [GEOGRAPHIC_DATA] [GEOGRAPHIC…" at bounding box center [508, 339] width 144 height 18
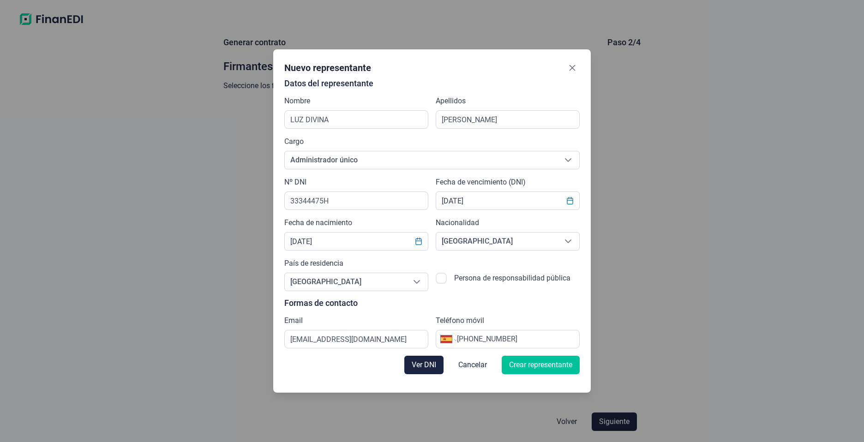
click at [548, 370] on span "Crear representante" at bounding box center [540, 365] width 63 height 11
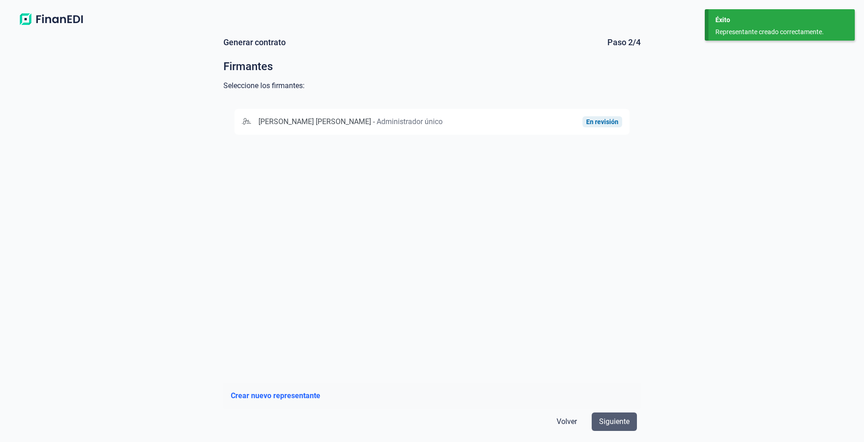
click at [619, 417] on span "Siguiente" at bounding box center [614, 421] width 30 height 11
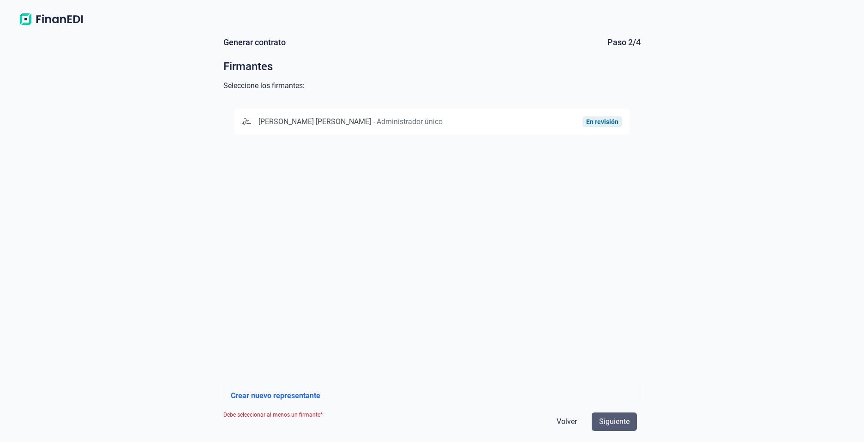
click at [613, 418] on span "Siguiente" at bounding box center [614, 421] width 30 height 11
click at [629, 426] on span "Siguiente" at bounding box center [614, 421] width 30 height 11
